Goal: Task Accomplishment & Management: Manage account settings

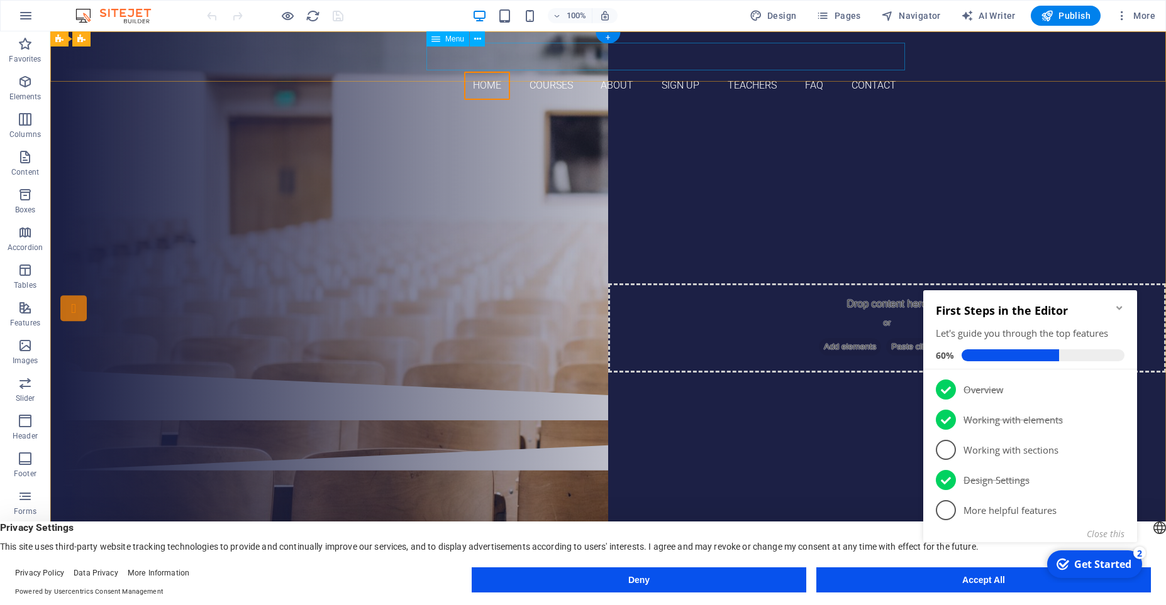
click at [546, 72] on nav "Home Courses About Sign up Teachers FAQ Contact" at bounding box center [607, 86] width 593 height 28
click at [547, 72] on nav "Home Courses About Sign up Teachers FAQ Contact" at bounding box center [607, 86] width 593 height 28
click at [357, 62] on div at bounding box center [607, 56] width 593 height 30
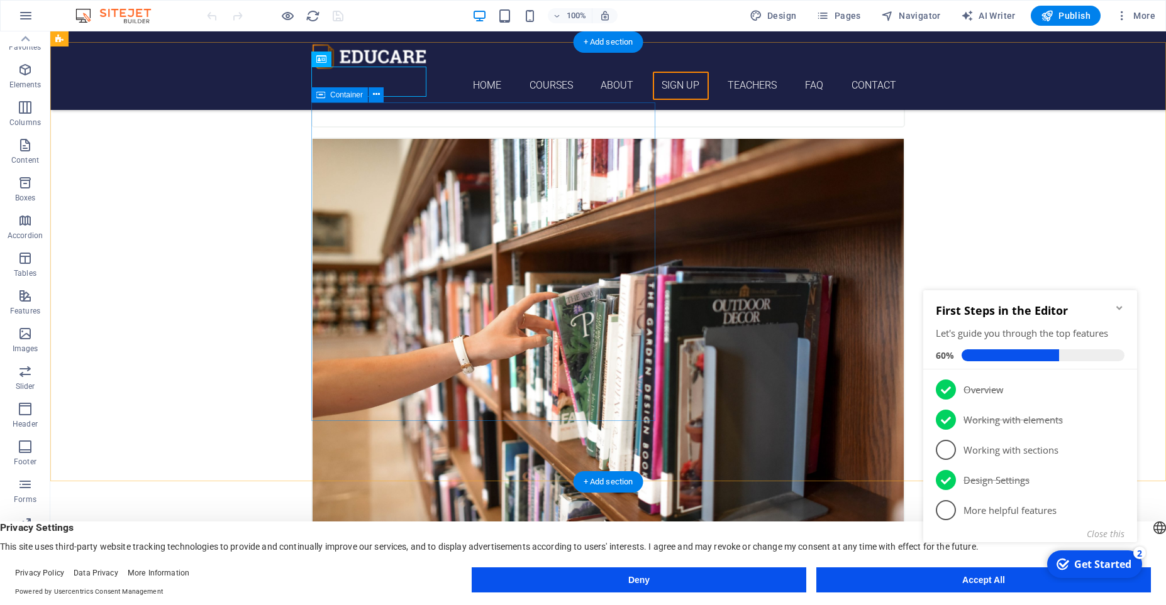
scroll to position [2565, 0]
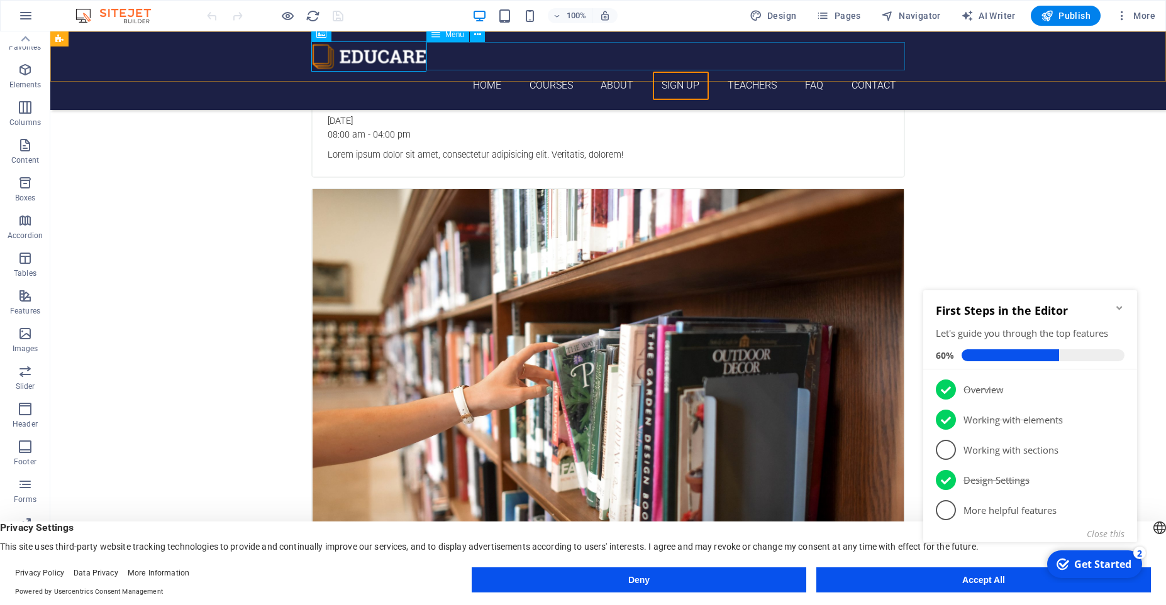
click at [626, 72] on nav "Home Courses About Sign up Teachers FAQ Contact" at bounding box center [607, 86] width 593 height 28
click at [483, 72] on nav "Home Courses About Sign up Teachers FAQ Contact" at bounding box center [607, 86] width 593 height 28
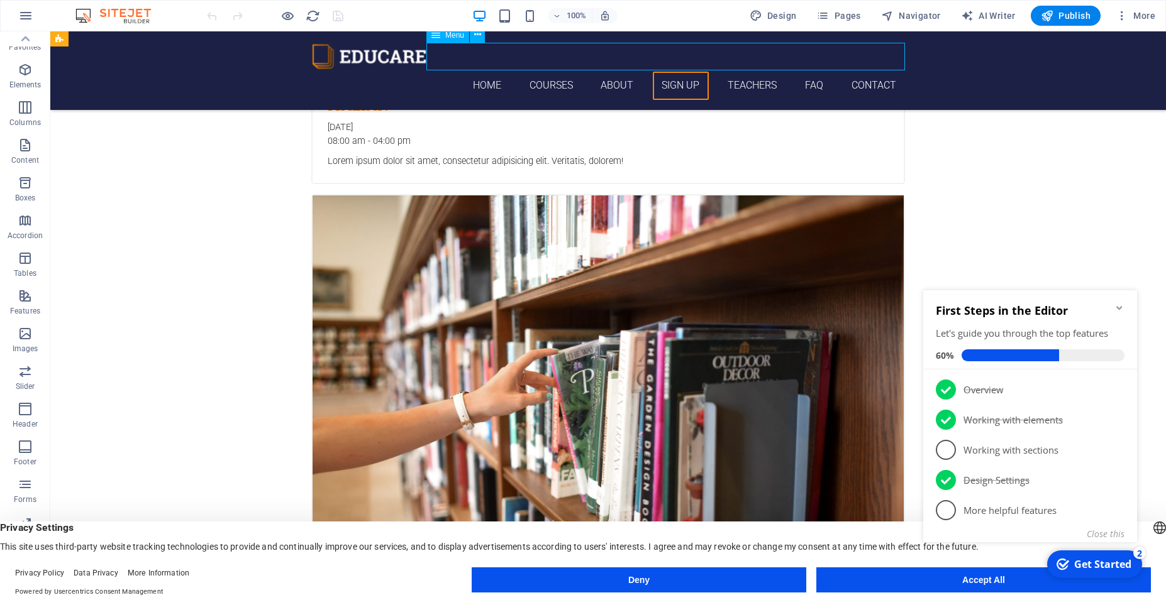
click at [483, 72] on nav "Home Courses About Sign up Teachers FAQ Contact" at bounding box center [607, 86] width 593 height 28
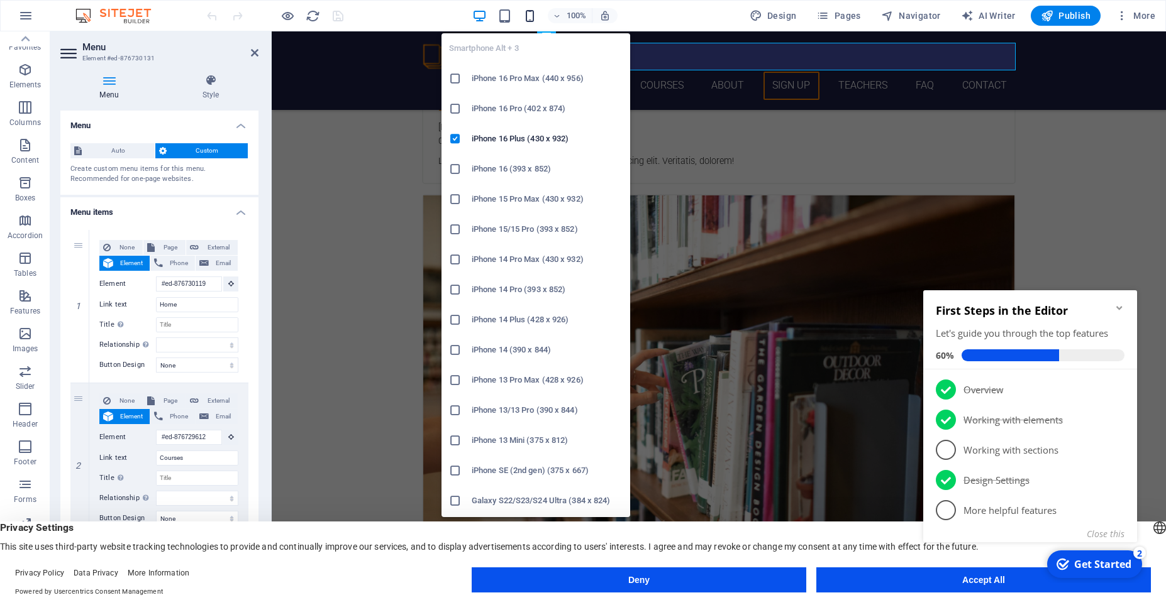
click at [528, 12] on icon "button" at bounding box center [529, 16] width 14 height 14
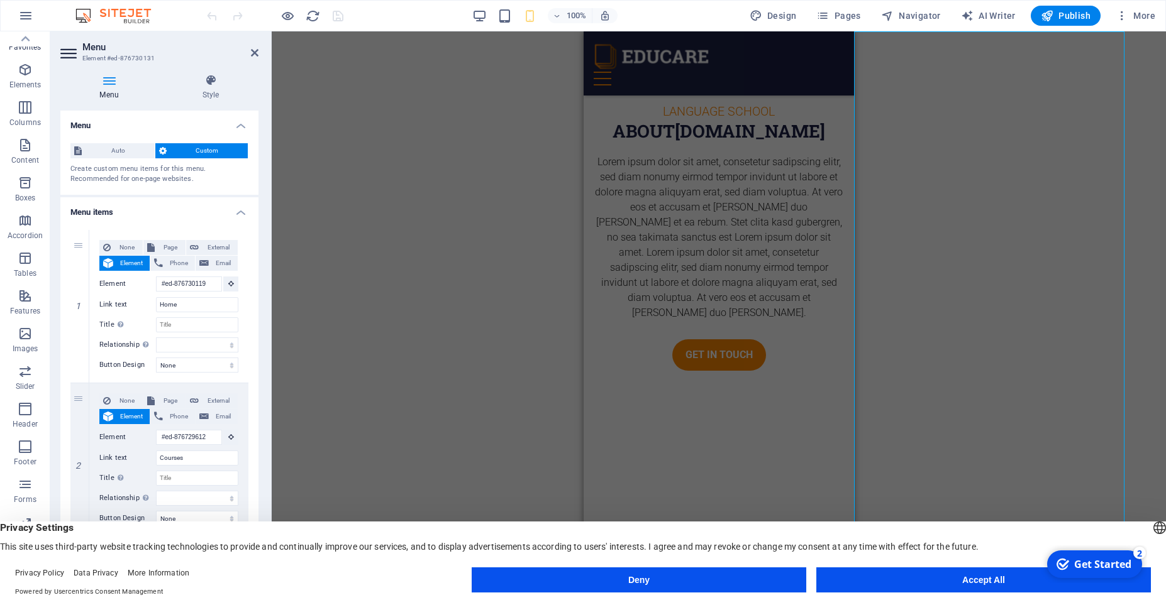
scroll to position [0, 0]
click at [72, 48] on icon at bounding box center [69, 53] width 19 height 20
click at [108, 86] on icon at bounding box center [108, 80] width 97 height 13
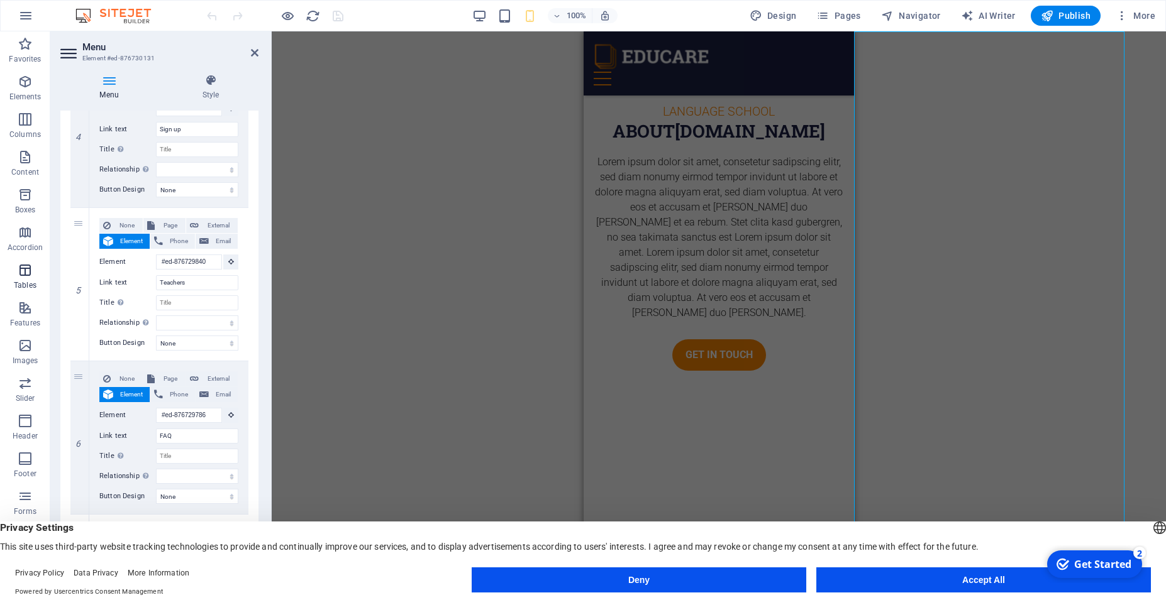
scroll to position [12, 0]
click at [23, 383] on p "Slider" at bounding box center [25, 387] width 19 height 10
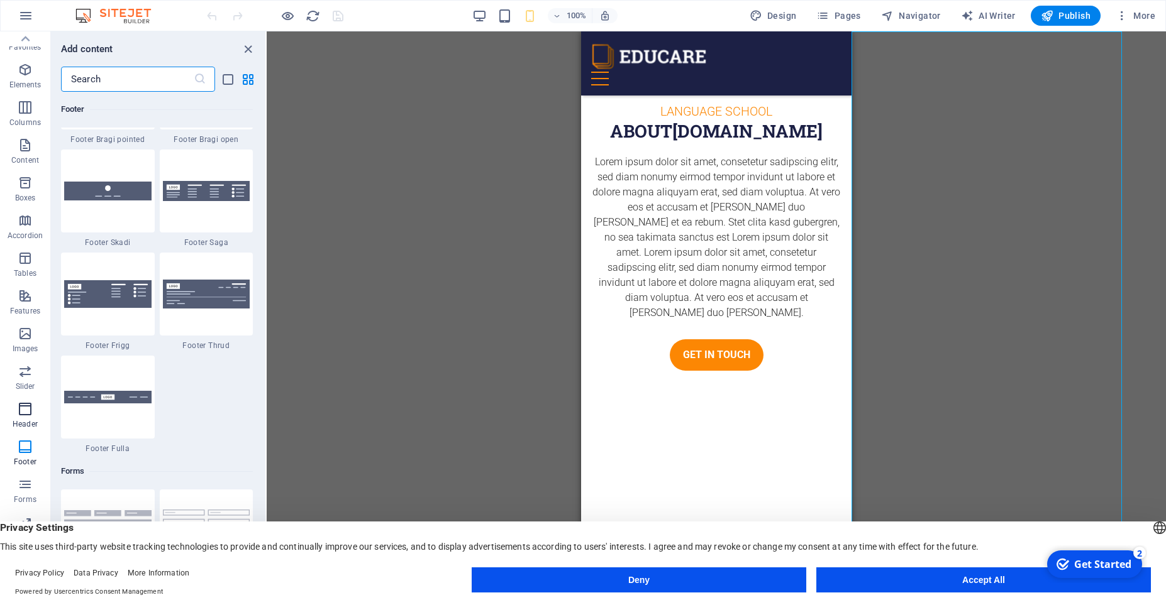
scroll to position [8858, 0]
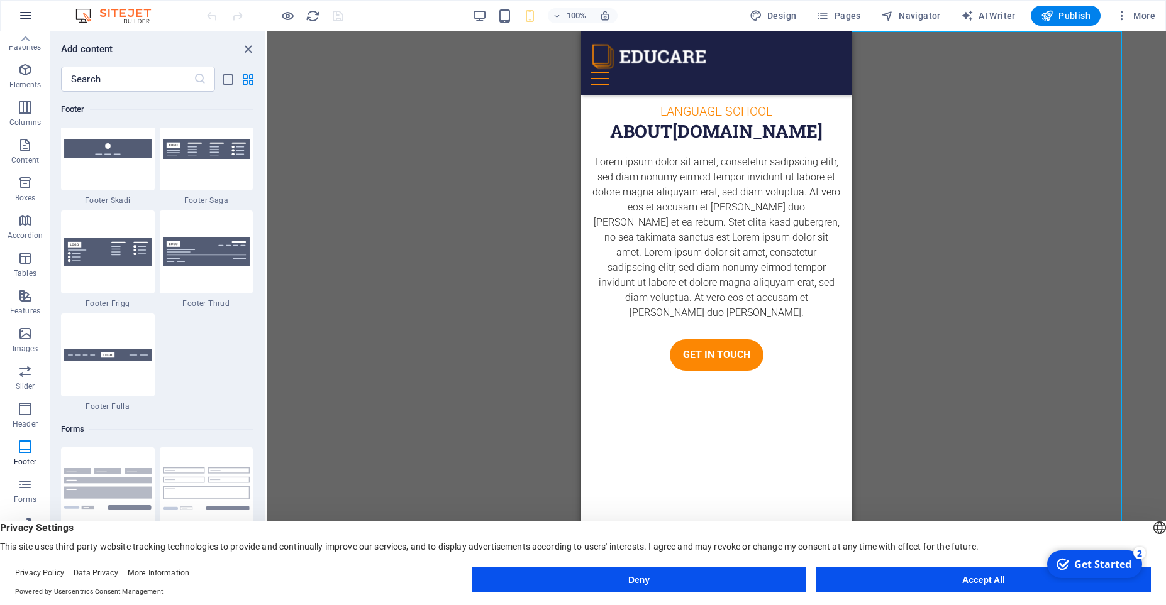
click at [29, 14] on icon "button" at bounding box center [25, 15] width 15 height 15
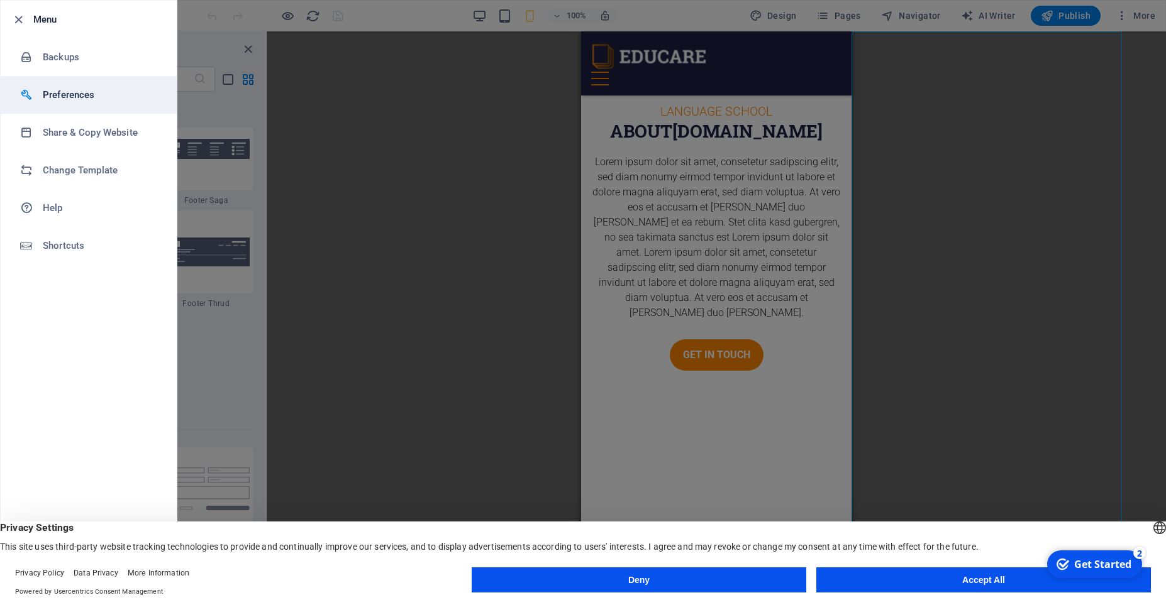
click at [90, 100] on h6 "Preferences" at bounding box center [101, 94] width 116 height 15
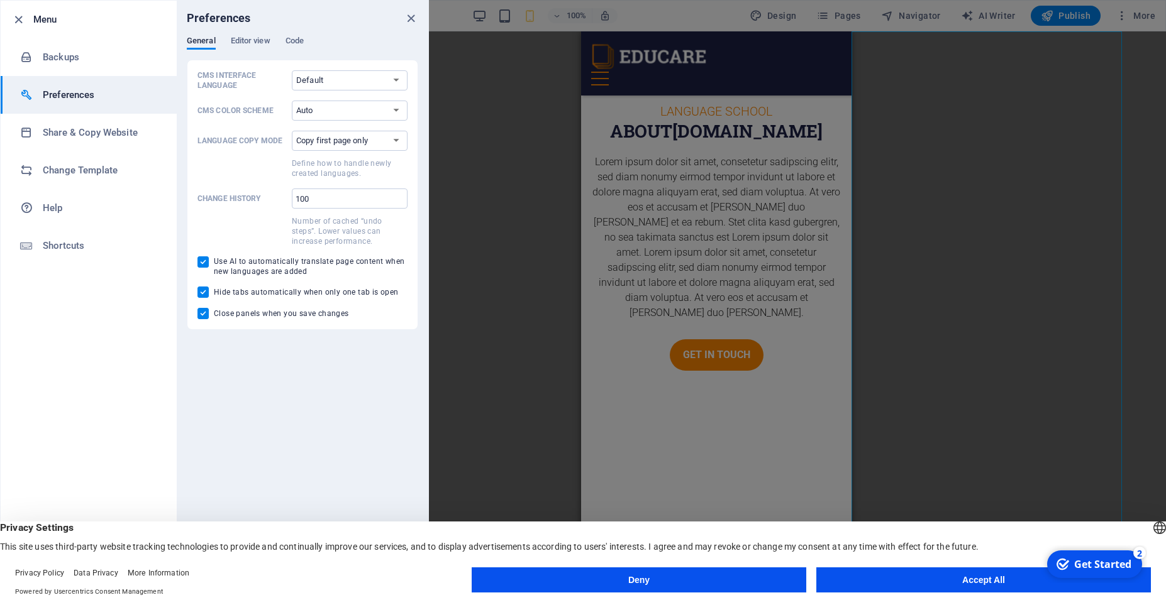
click at [585, 254] on div at bounding box center [583, 302] width 1166 height 605
